Goal: Book appointment/travel/reservation

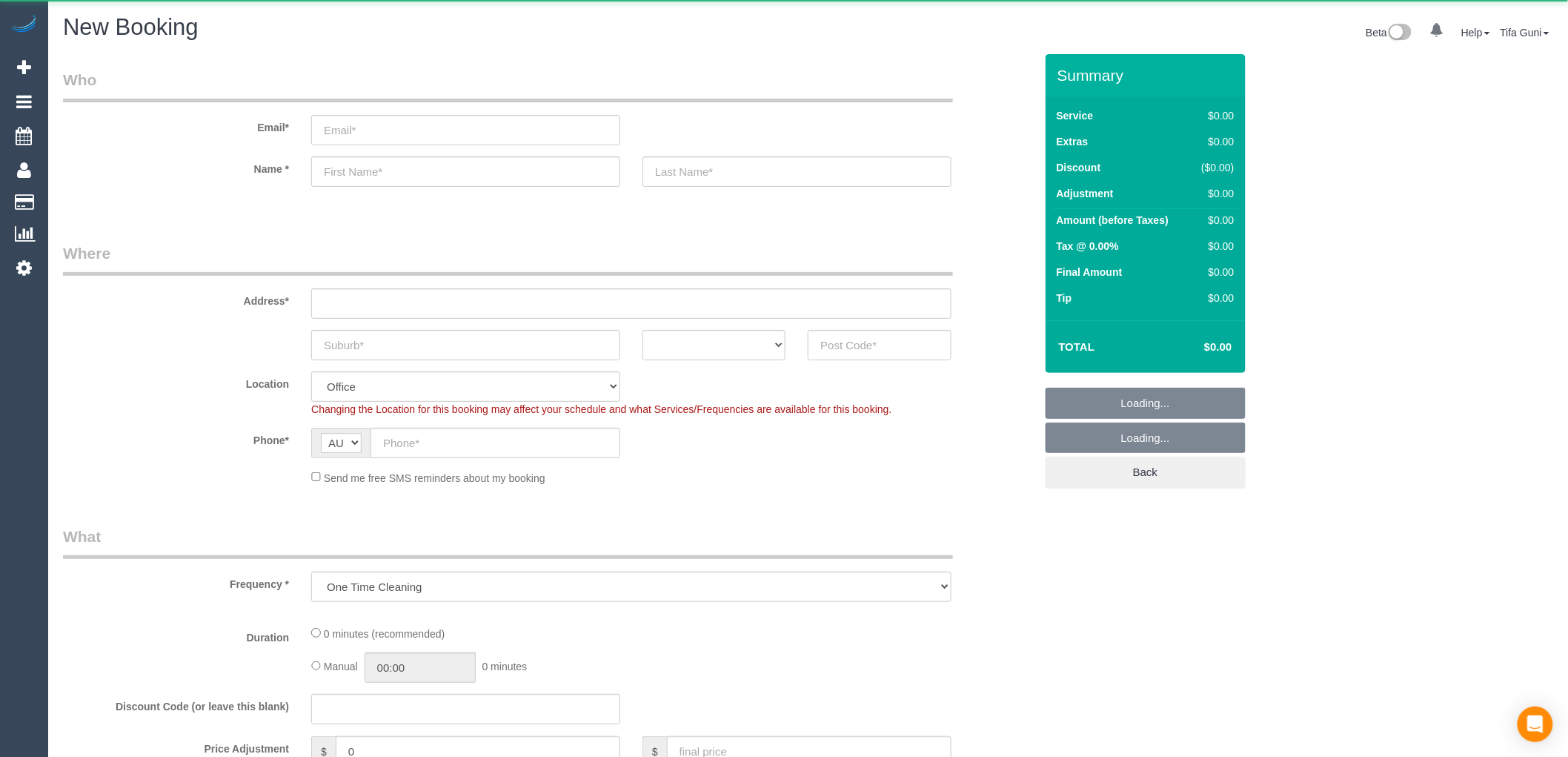
select select "object:813"
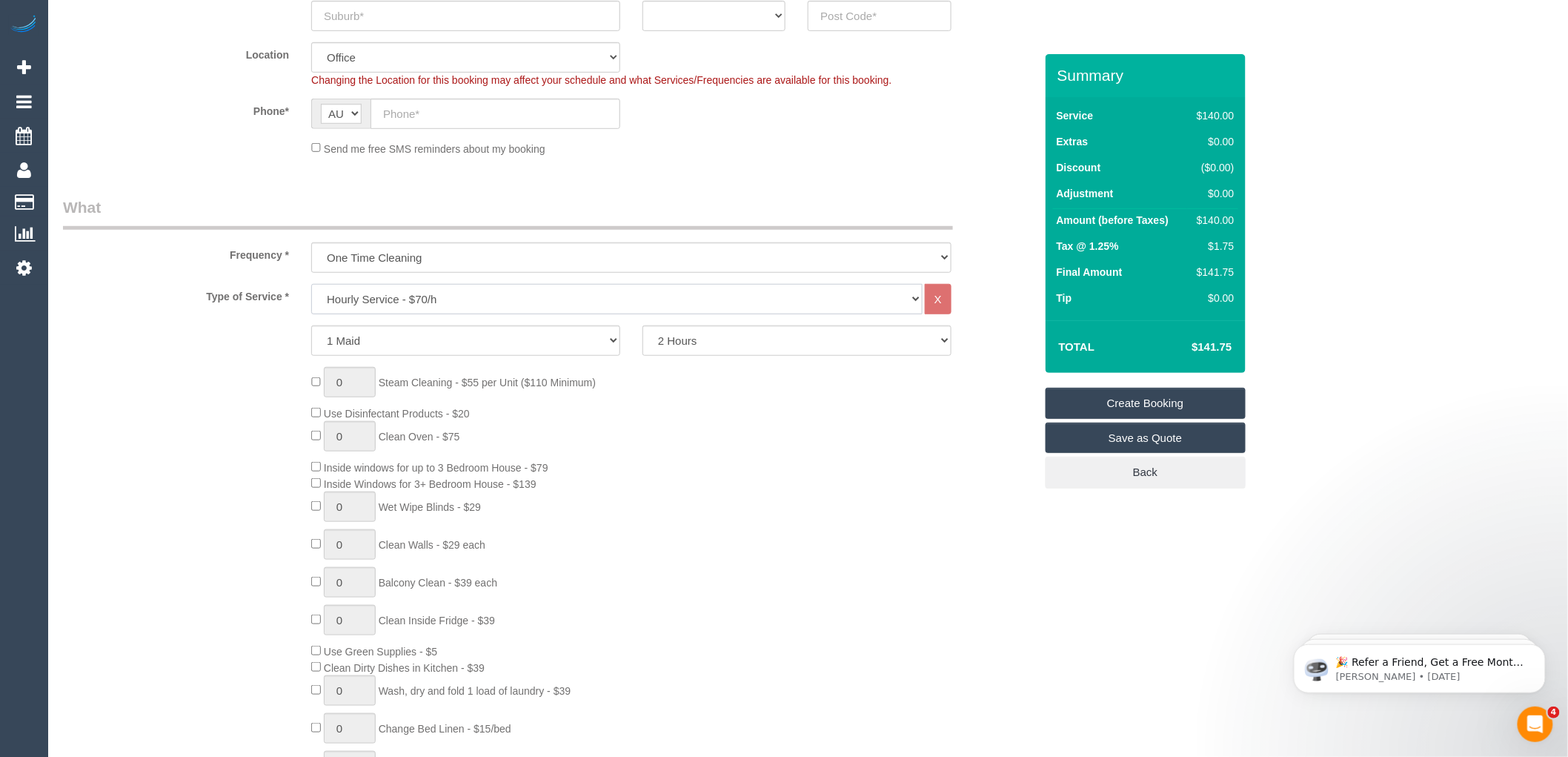
click at [411, 301] on select "Hourly Service - $70/h Hourly Service - $65/h Hourly Service - $60/h Hourly Ser…" at bounding box center [617, 298] width 611 height 30
click at [424, 254] on select "One Time Cleaning Weekly - 10% Off - 10.00% (0% for the First Booking) Fortnigh…" at bounding box center [632, 257] width 640 height 30
click at [411, 243] on select "One Time Cleaning Weekly - 10% Off - 10.00% (0% for the First Booking) Fortnigh…" at bounding box center [632, 257] width 640 height 30
click at [399, 299] on select "Hourly Service - $70/h Hourly Service - $65/h Hourly Service - $60/h Hourly Ser…" at bounding box center [617, 298] width 611 height 30
click at [411, 253] on select "One Time Cleaning Weekly - 10% Off - 10.00% (0% for the First Booking) Fortnigh…" at bounding box center [632, 257] width 640 height 30
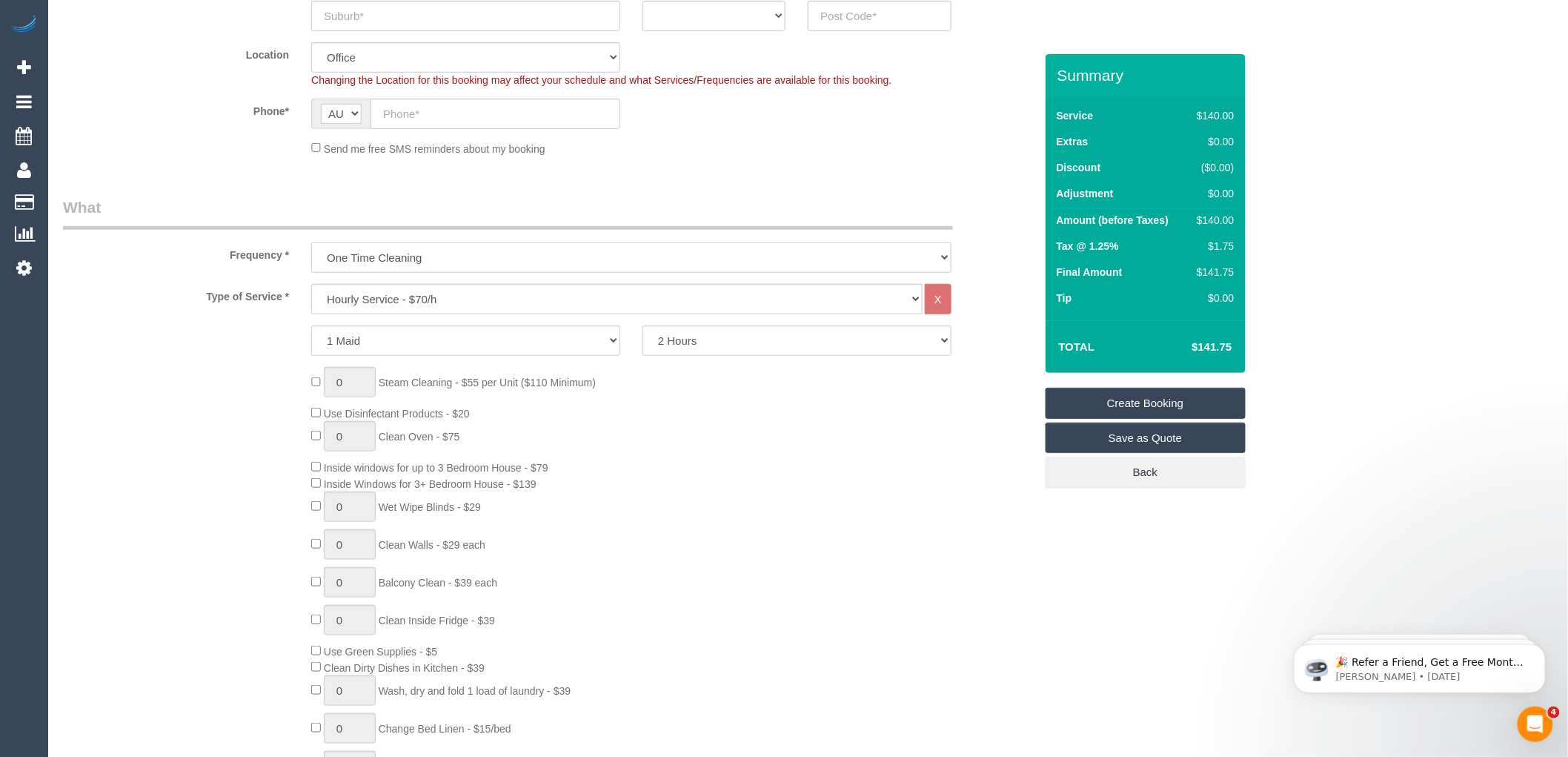
click at [411, 254] on select "One Time Cleaning Weekly - 10% Off - 10.00% (0% for the First Booking) Fortnigh…" at bounding box center [632, 257] width 640 height 30
click at [249, 230] on legend "What" at bounding box center [507, 213] width 890 height 33
click at [376, 300] on select "Hourly Service - $70/h Hourly Service - $65/h Hourly Service - $60/h Hourly Ser…" at bounding box center [617, 298] width 611 height 30
select select "211"
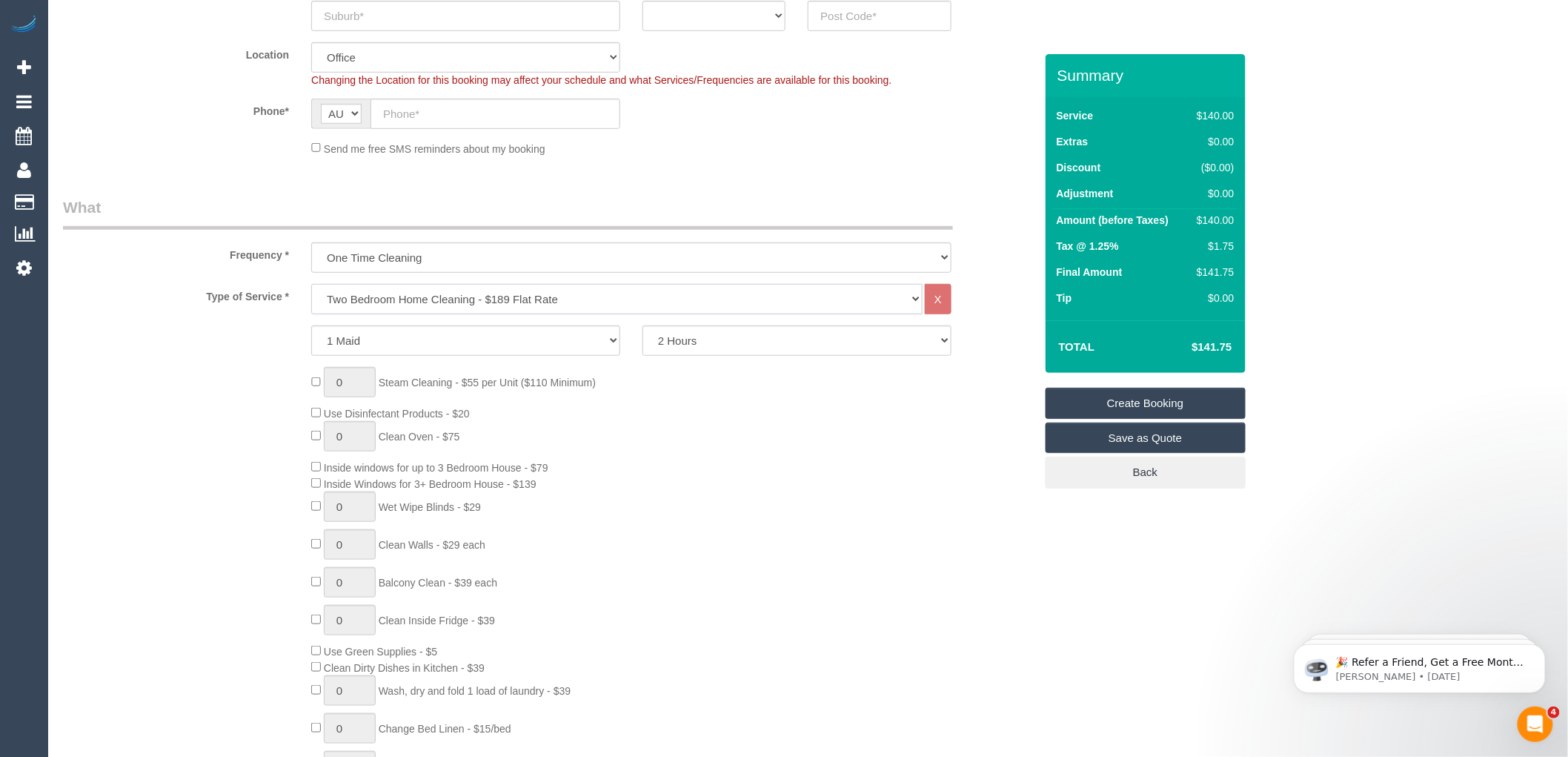
click at [311, 284] on select "Hourly Service - $70/h Hourly Service - $65/h Hourly Service - $60/h Hourly Ser…" at bounding box center [617, 298] width 611 height 30
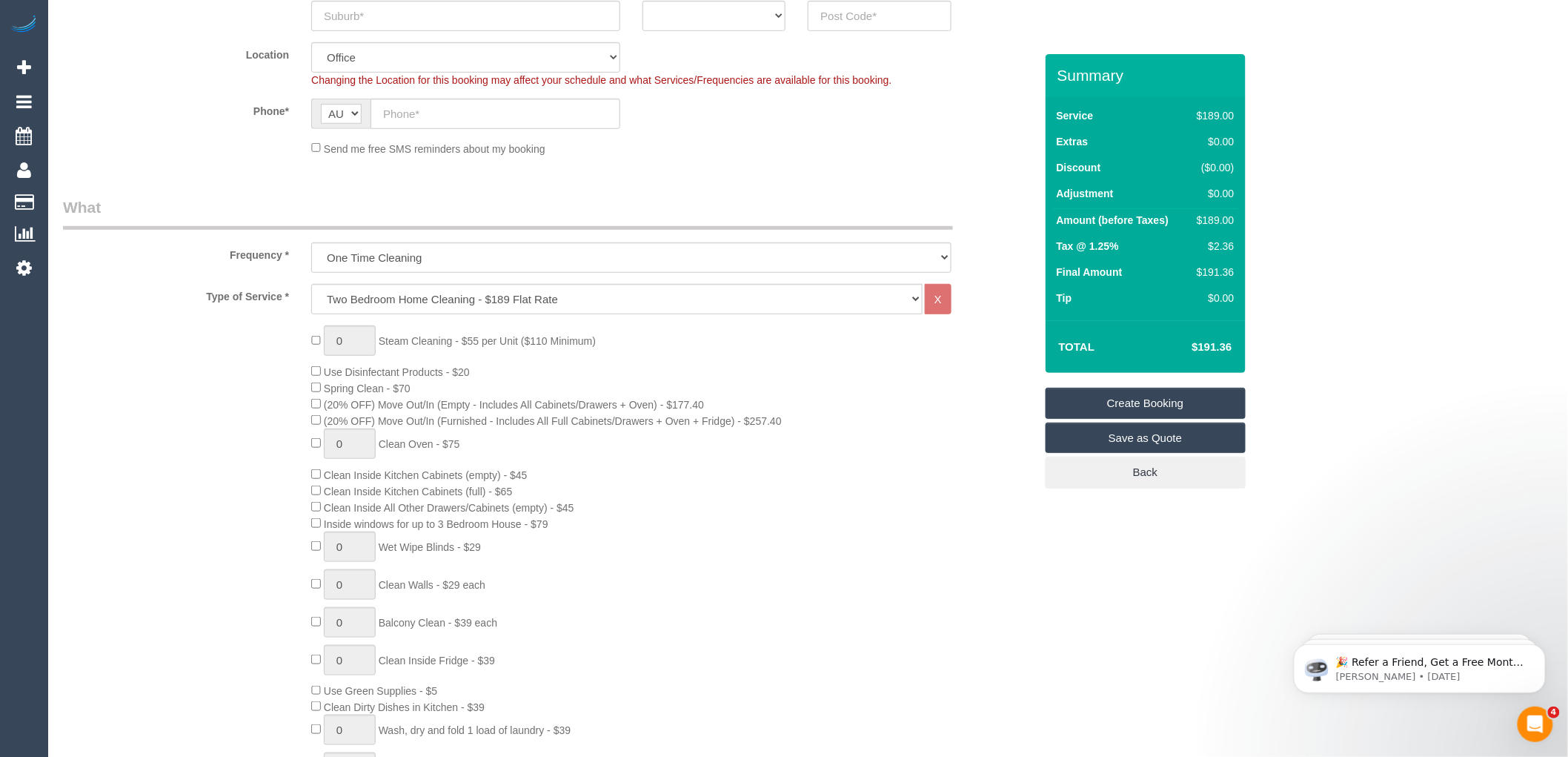
click at [804, 371] on div "0 Steam Cleaning - $55 per Unit ($110 Minimum) Use Disinfectant Products - $20 …" at bounding box center [671, 584] width 744 height 518
click at [487, 453] on div "0 Steam Cleaning - $55 per Unit ($110 Minimum) Use Disinfectant Products - $20 …" at bounding box center [671, 584] width 744 height 518
click at [638, 346] on div "0 Steam Cleaning - $55 per Unit ($110 Minimum) Use Disinfectant Products - $20 …" at bounding box center [671, 584] width 744 height 518
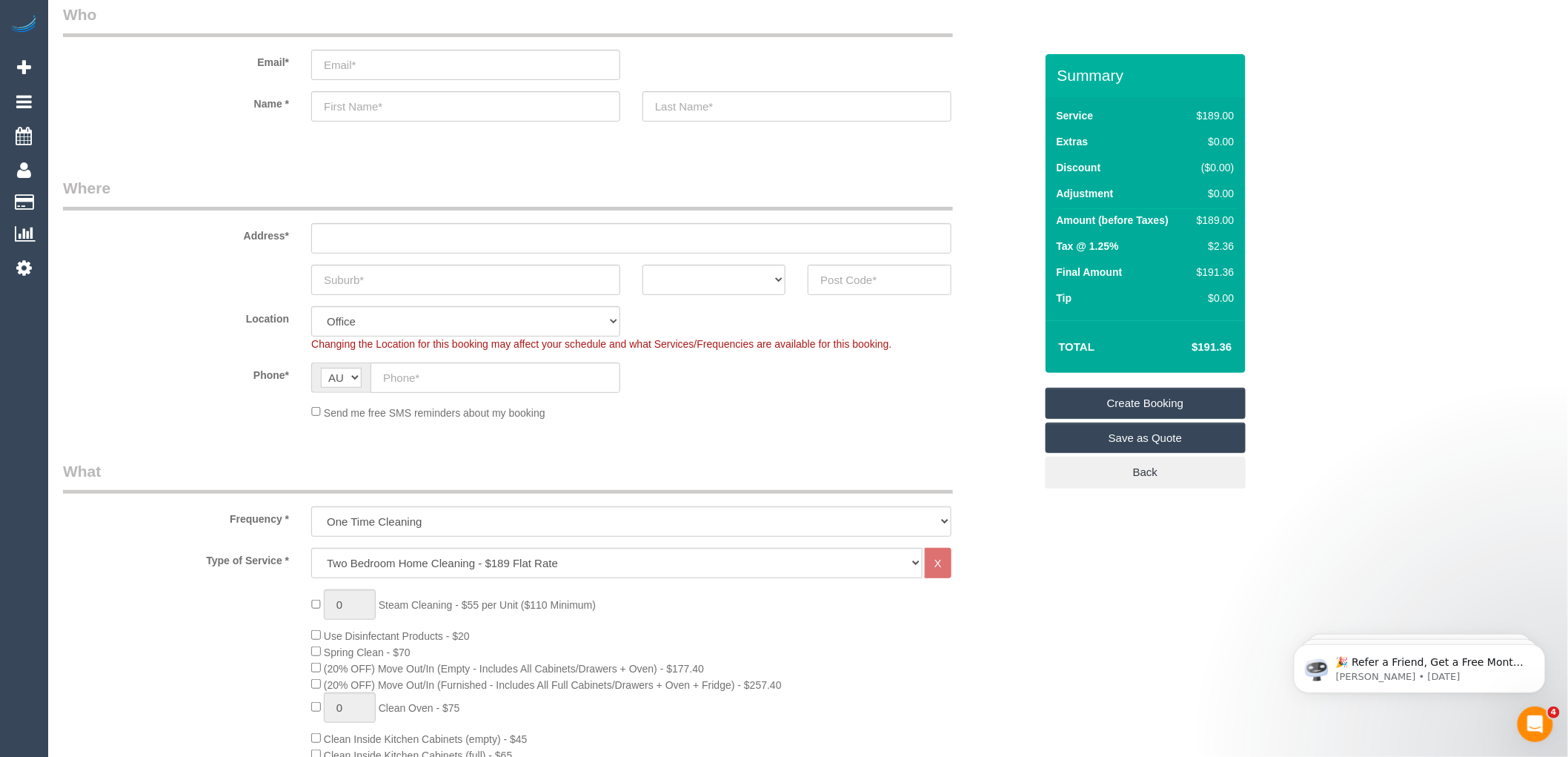
scroll to position [165, 0]
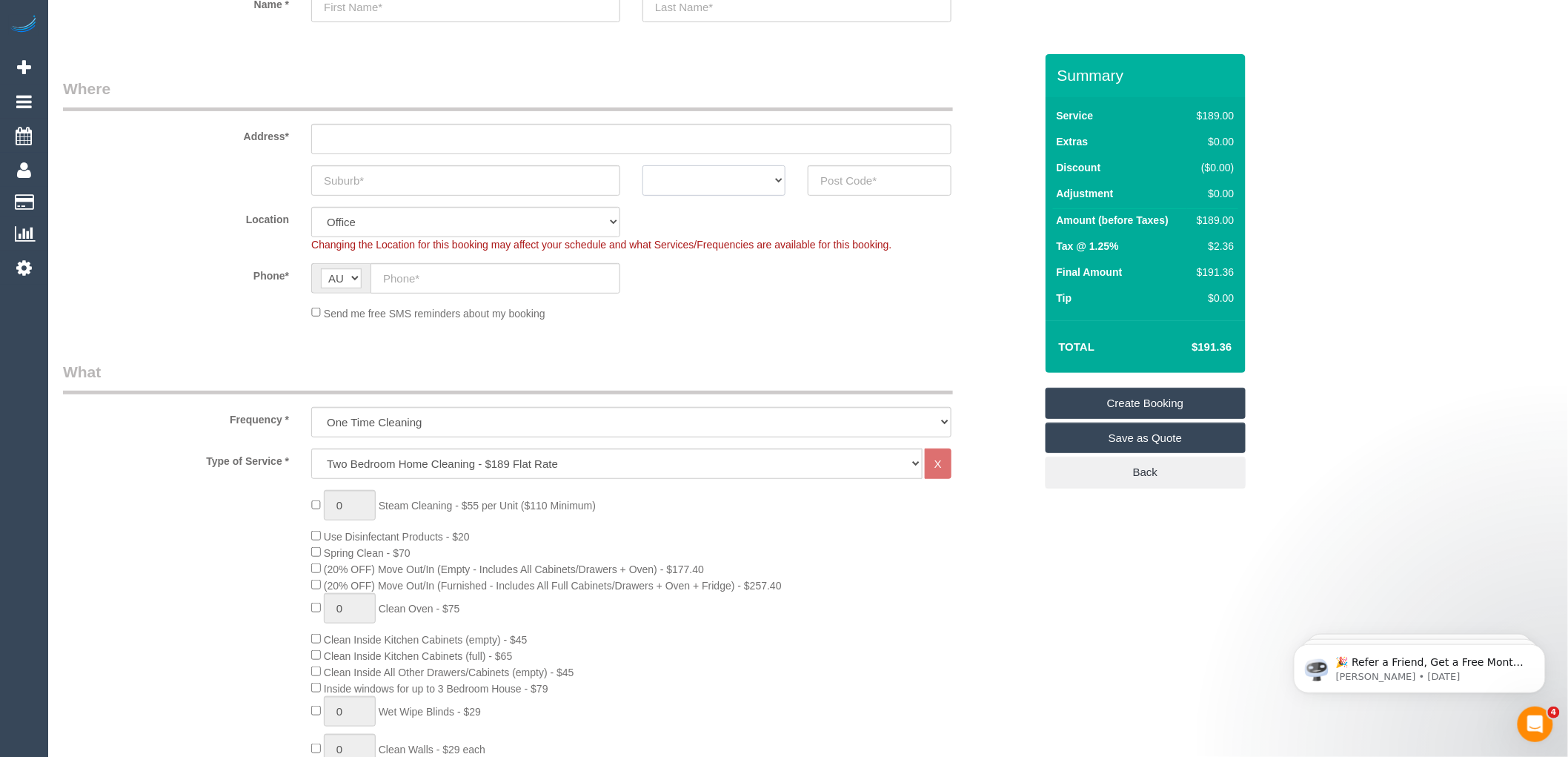
click at [766, 175] on select "ACT [GEOGRAPHIC_DATA] NT [GEOGRAPHIC_DATA] SA TAS [GEOGRAPHIC_DATA] [GEOGRAPHIC…" at bounding box center [713, 180] width 143 height 30
click at [954, 275] on div "Phone* AF AL DZ AD AO AI AQ AG AR AM AW AU AT AZ BS BH BD BB BY BE BZ BJ BM BT …" at bounding box center [548, 278] width 994 height 30
click at [764, 181] on select "ACT [GEOGRAPHIC_DATA] NT [GEOGRAPHIC_DATA] SA TAS [GEOGRAPHIC_DATA] [GEOGRAPHIC…" at bounding box center [713, 180] width 143 height 30
select select "VIC"
click at [642, 165] on select "ACT [GEOGRAPHIC_DATA] NT [GEOGRAPHIC_DATA] SA TAS [GEOGRAPHIC_DATA] [GEOGRAPHIC…" at bounding box center [713, 180] width 143 height 30
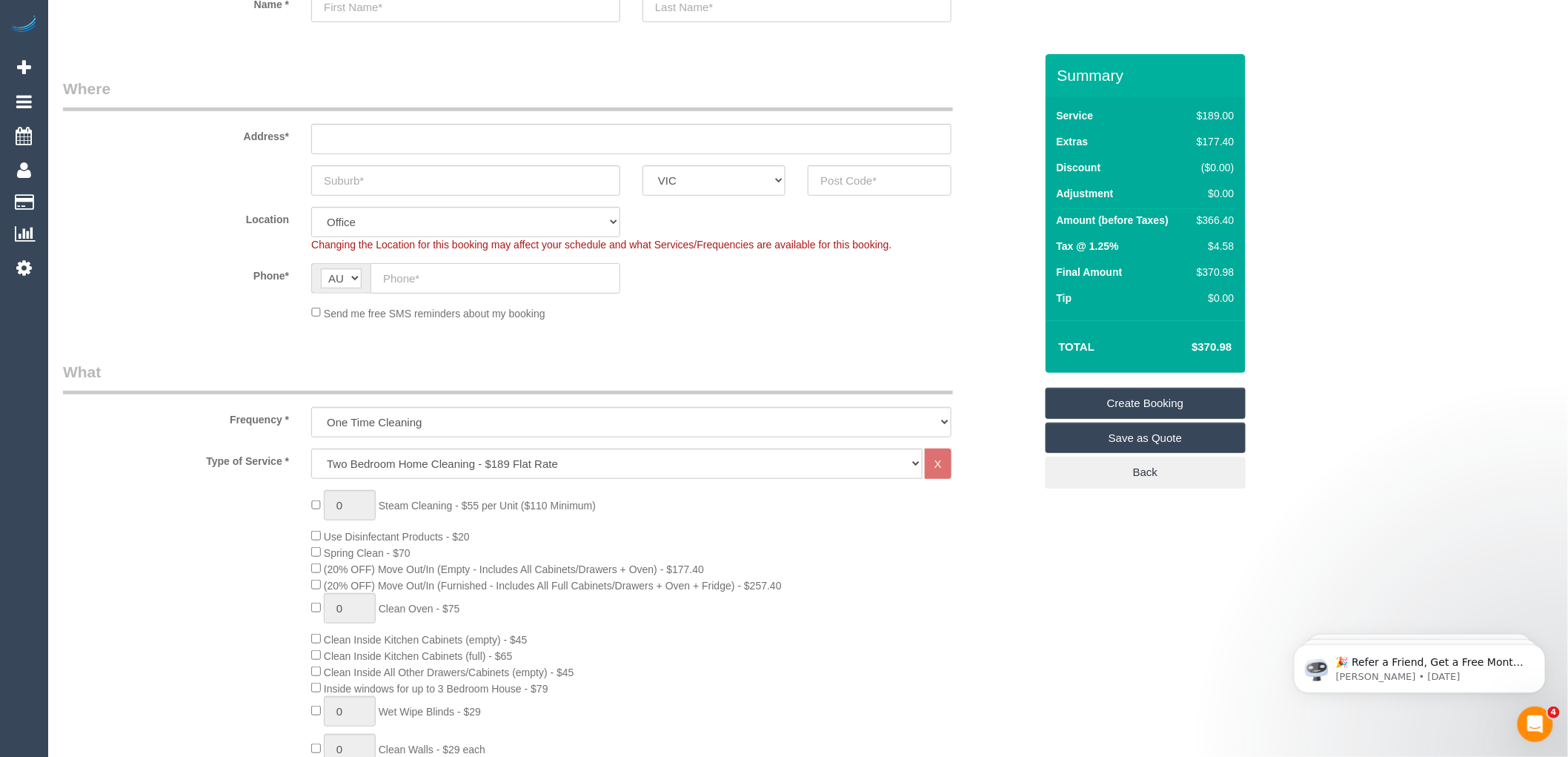
click at [444, 277] on input "text" at bounding box center [495, 278] width 249 height 30
paste input "61 460 927 533"
drag, startPoint x: 396, startPoint y: 276, endPoint x: 358, endPoint y: 276, distance: 38.0
click at [358, 276] on div "AF AL DZ AD AO AI AQ AG AR AM AW AU AT AZ BS BH BD BB BY BE BZ BJ BM BT BO BA B…" at bounding box center [466, 278] width 309 height 30
type input "0460 927 533"
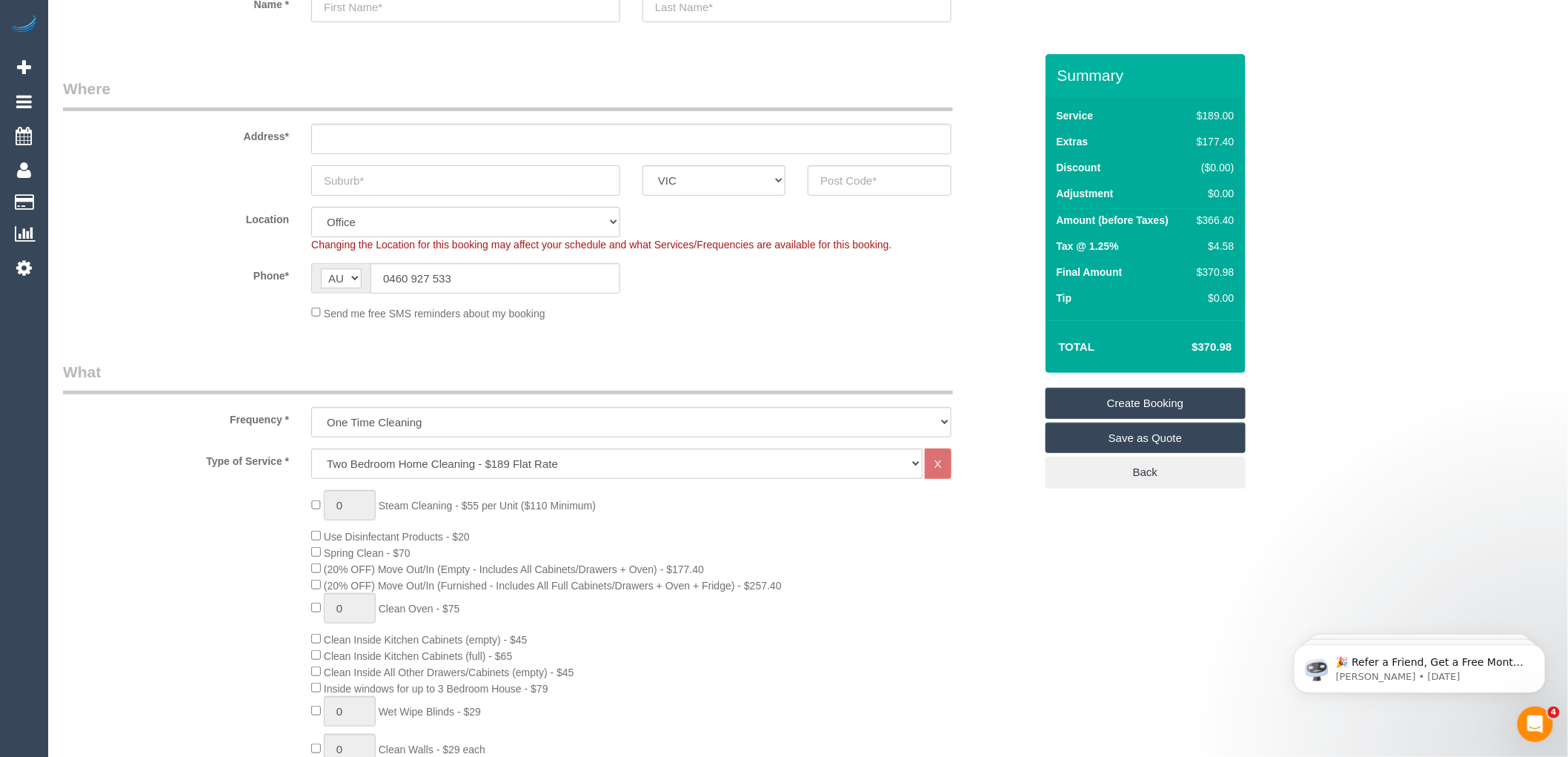
click at [352, 180] on input "text" at bounding box center [466, 180] width 309 height 30
type input "[GEOGRAPHIC_DATA]"
click at [841, 183] on input "text" at bounding box center [878, 180] width 143 height 30
click at [342, 133] on input "text" at bounding box center [632, 139] width 640 height 30
type input "-"
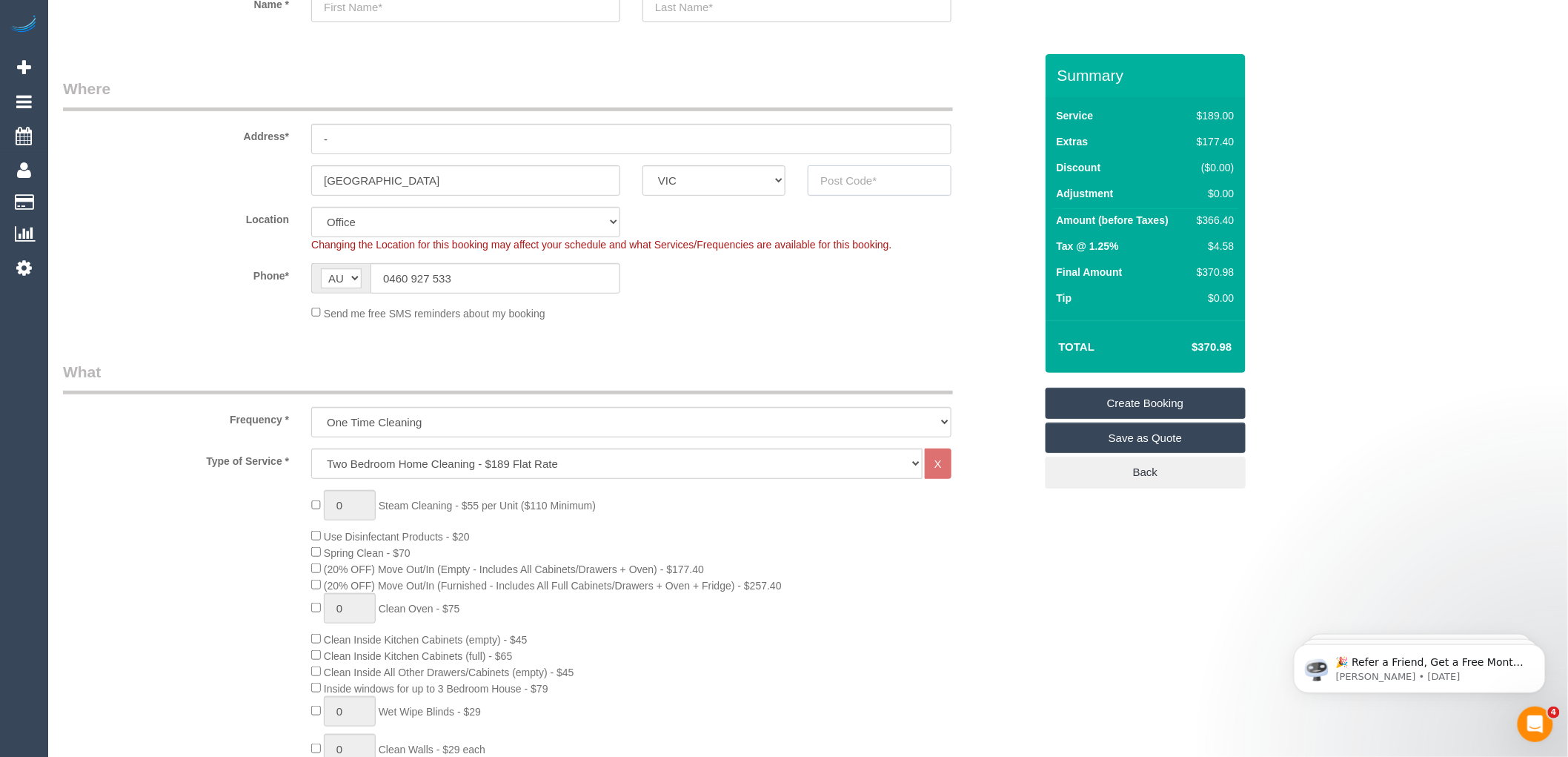
click at [869, 172] on input "text" at bounding box center [878, 180] width 143 height 30
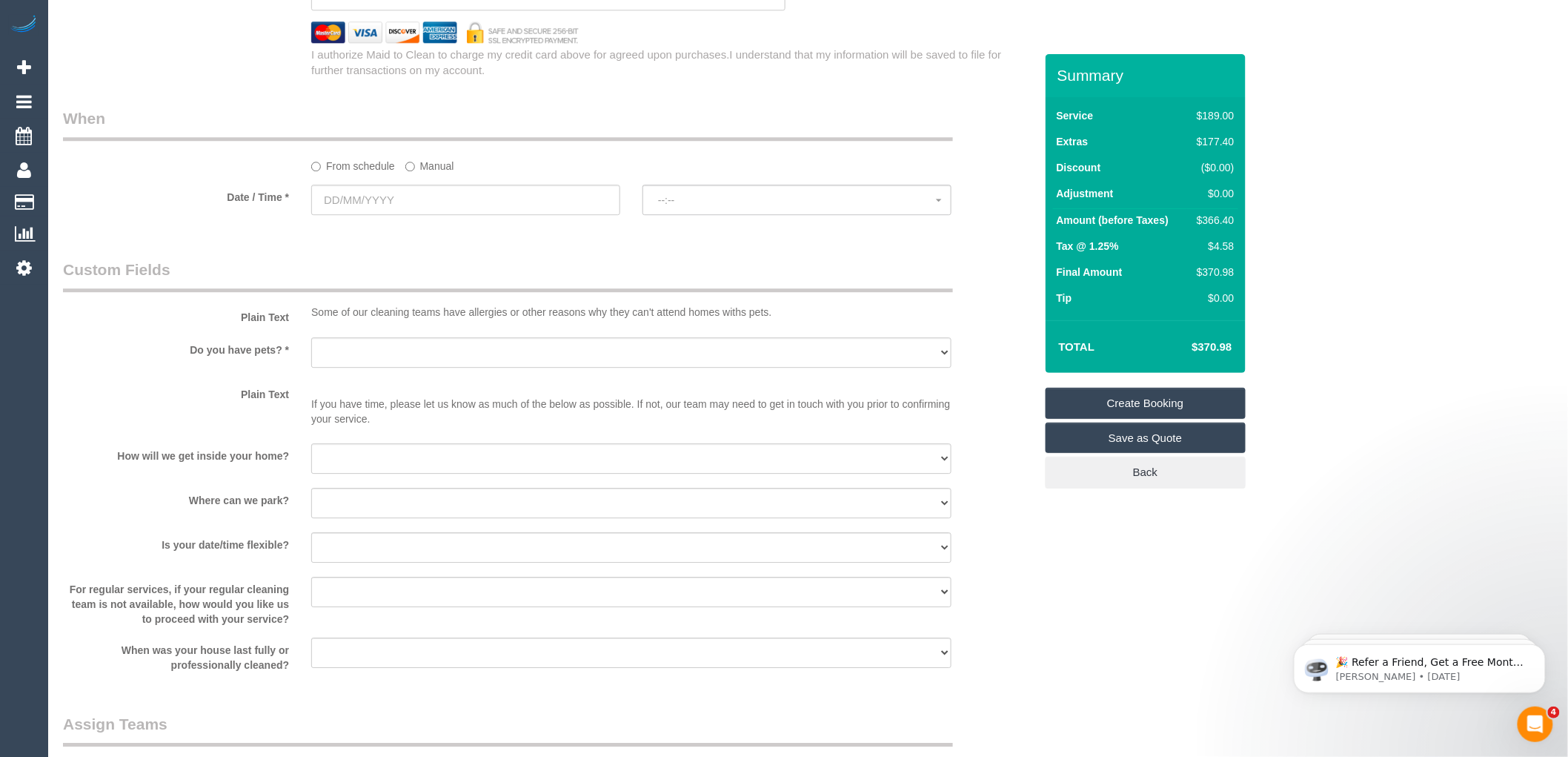
scroll to position [1564, 0]
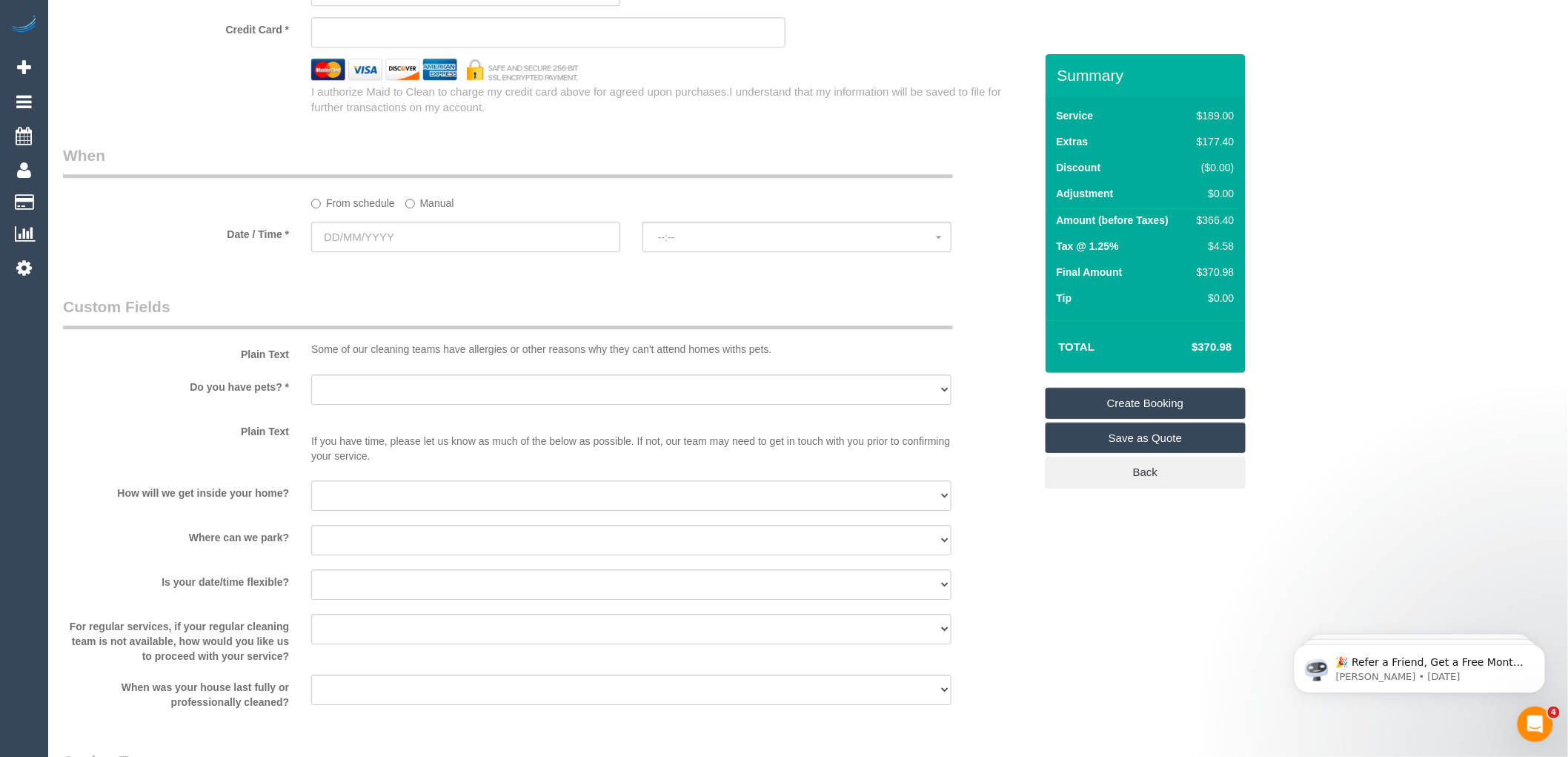
type input "3056"
click at [395, 252] on input "text" at bounding box center [466, 236] width 309 height 30
select select "88"
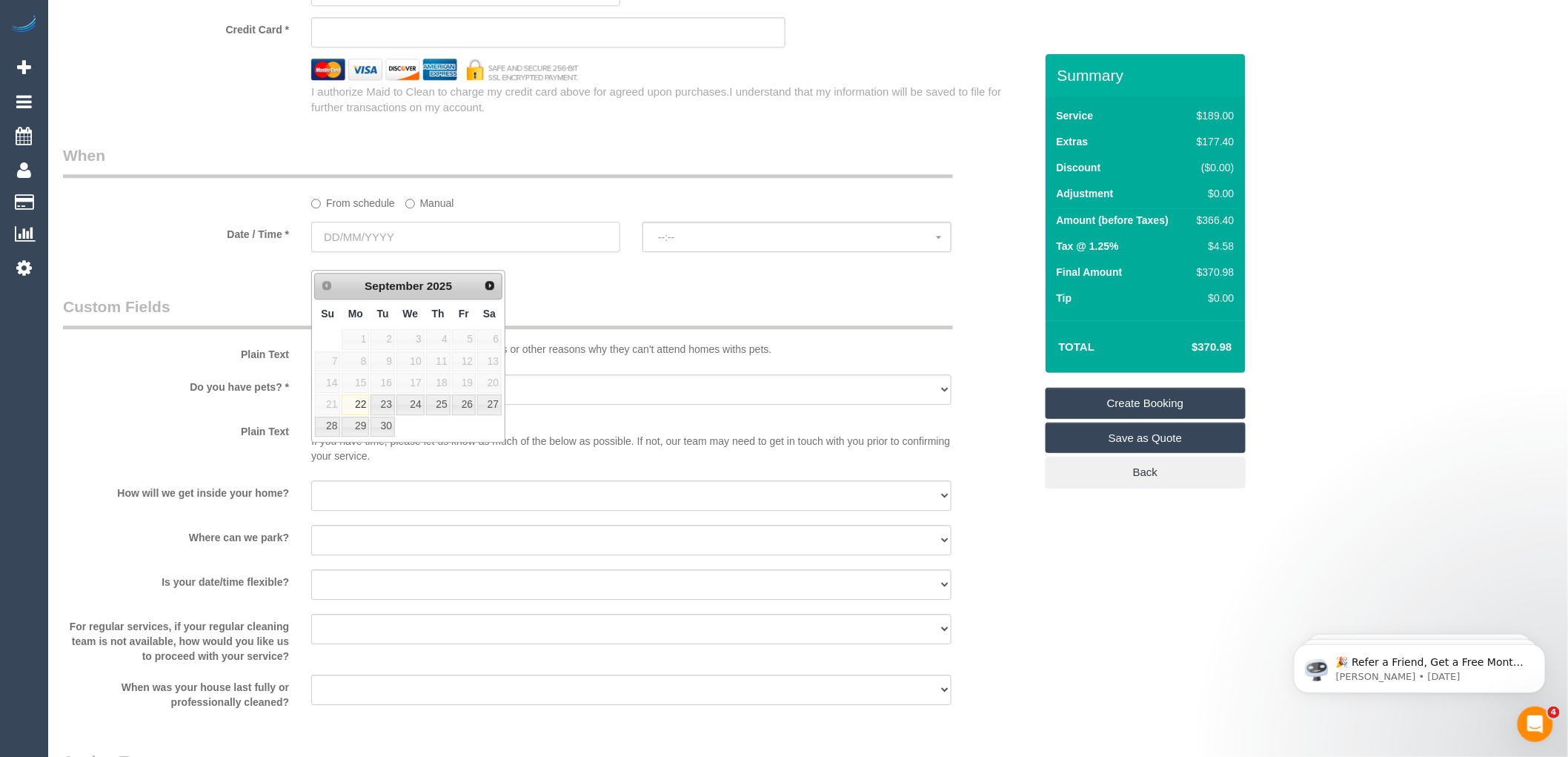
select select "object:2212"
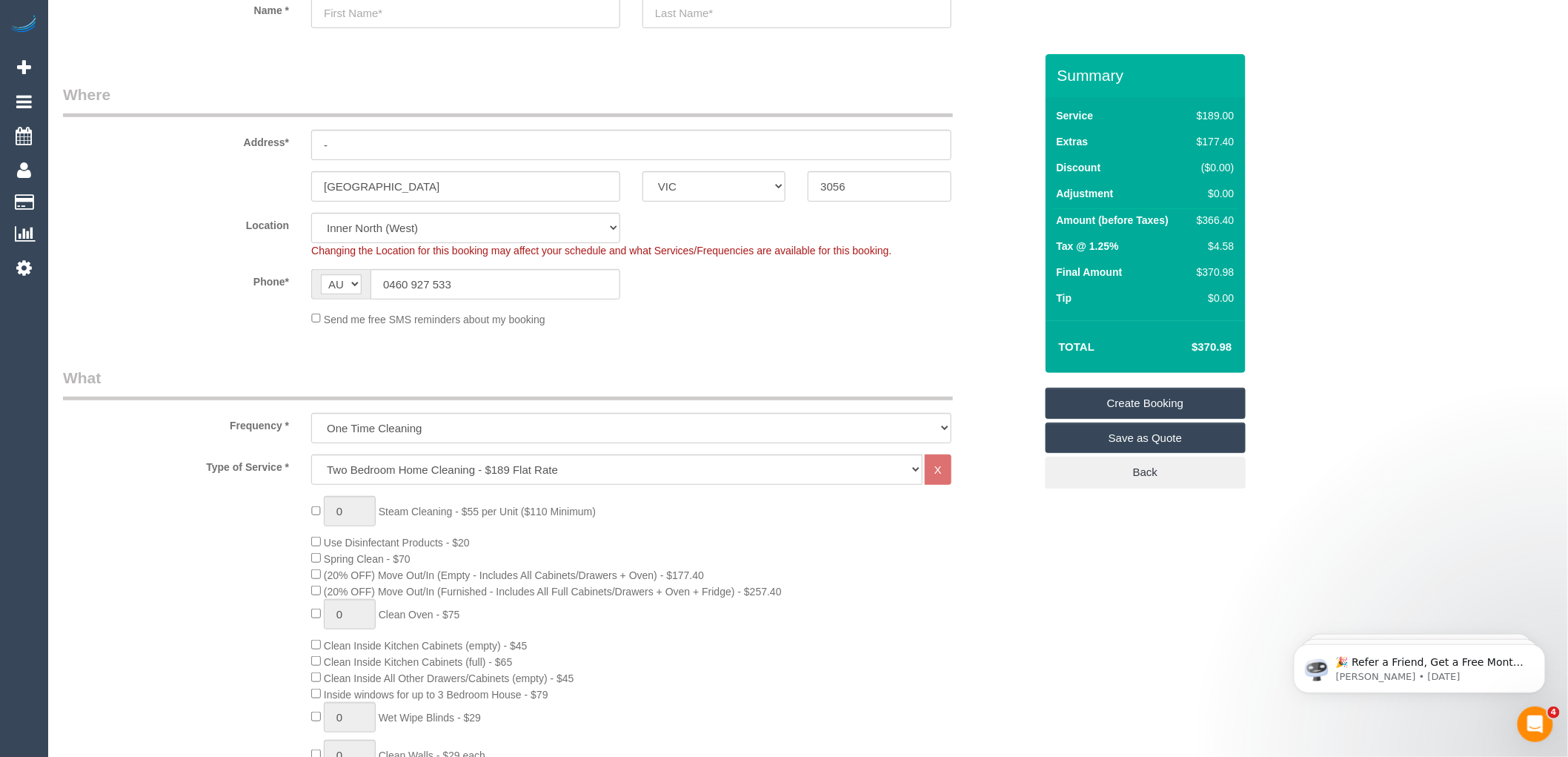
scroll to position [0, 0]
